Goal: Task Accomplishment & Management: Manage account settings

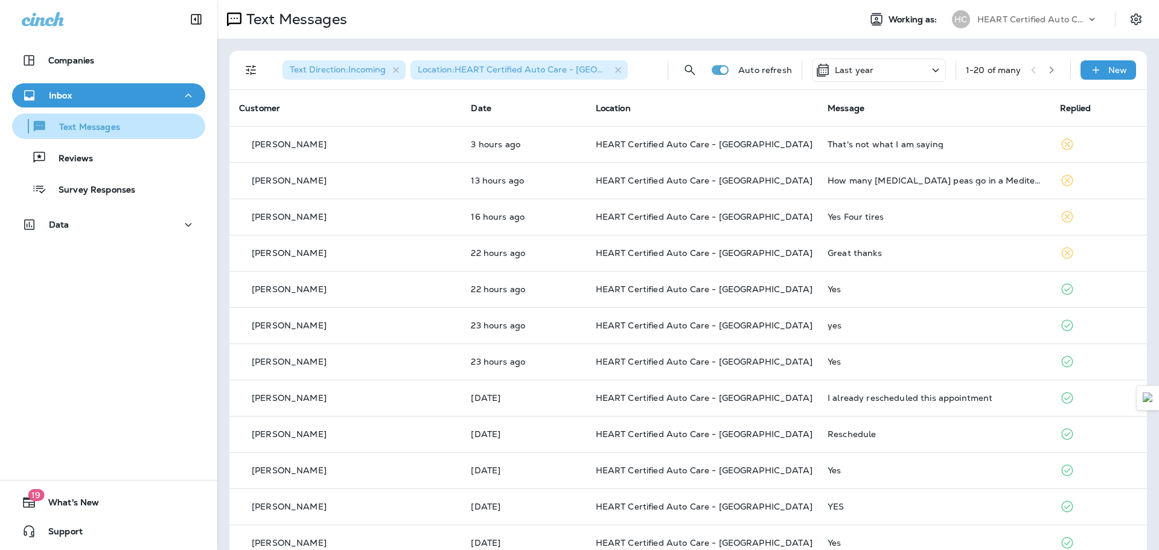
click at [109, 130] on p "Text Messages" at bounding box center [83, 127] width 73 height 11
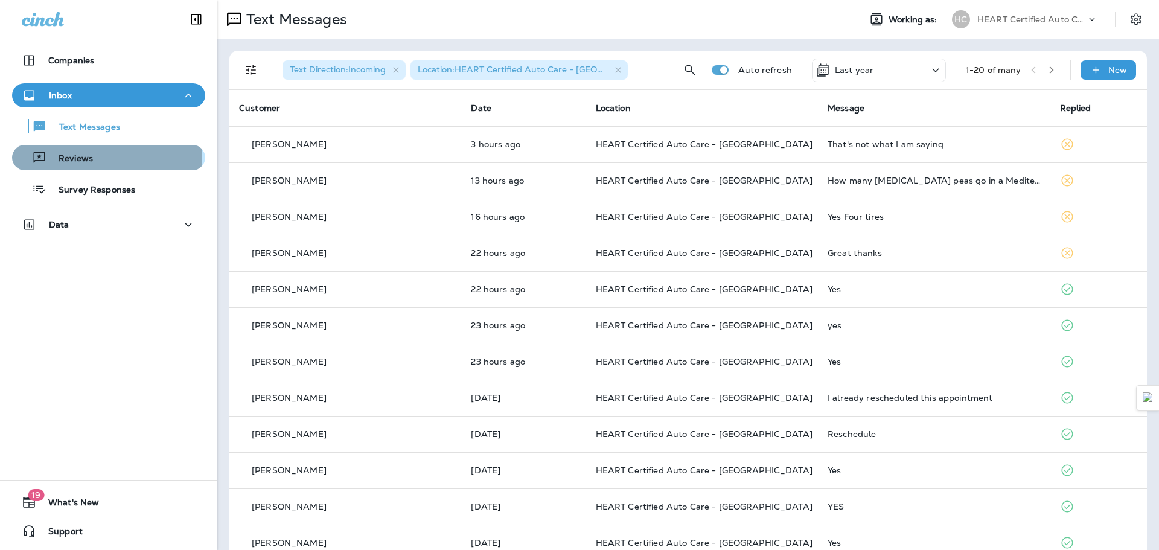
click at [106, 155] on div "Reviews" at bounding box center [108, 157] width 183 height 18
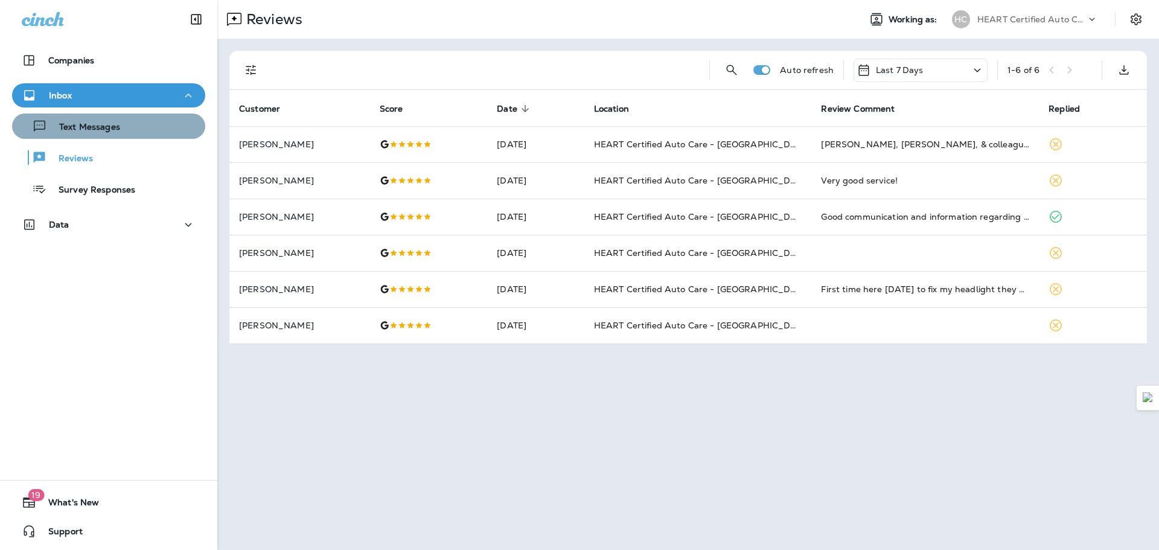
click at [145, 129] on div "Text Messages" at bounding box center [108, 126] width 183 height 18
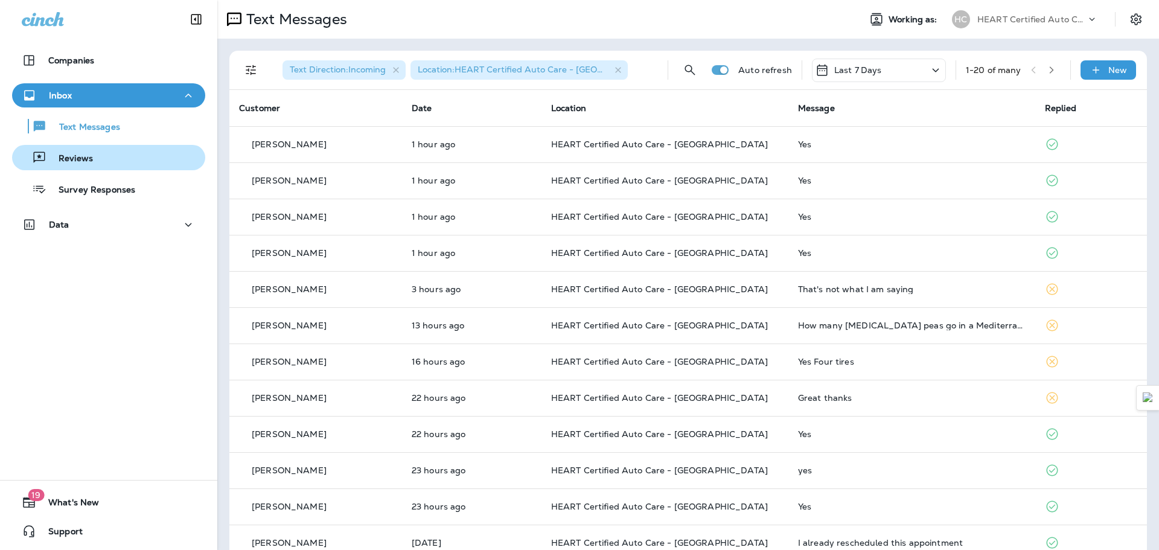
click at [127, 154] on div "Reviews" at bounding box center [108, 157] width 183 height 18
